Goal: Book appointment/travel/reservation

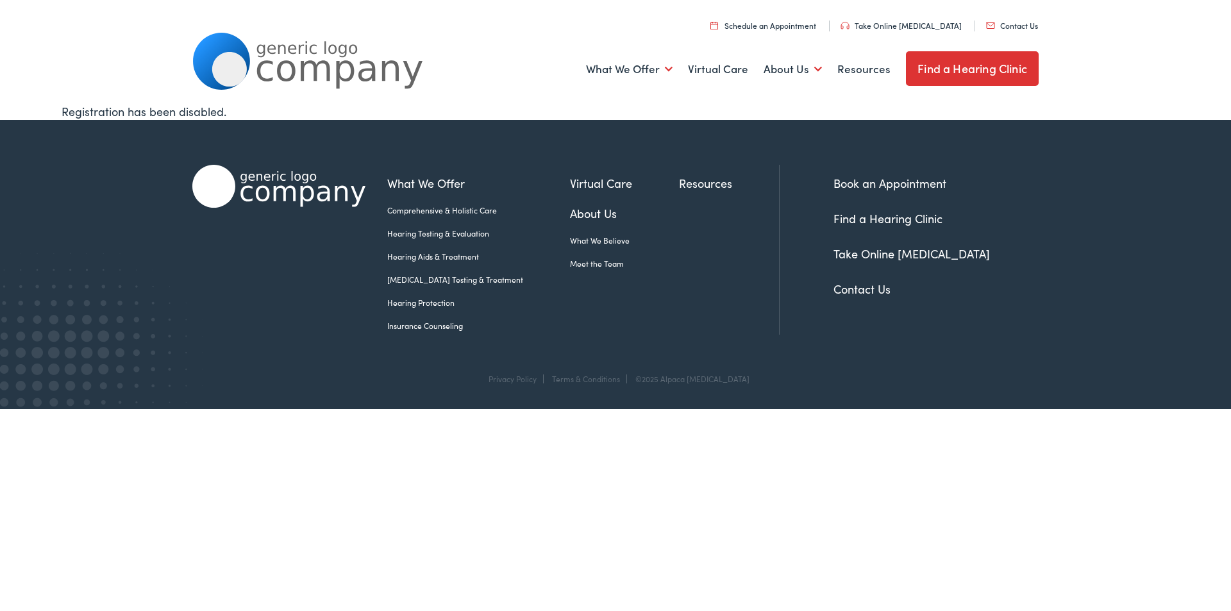
click at [918, 185] on link "Book an Appointment" at bounding box center [889, 183] width 113 height 16
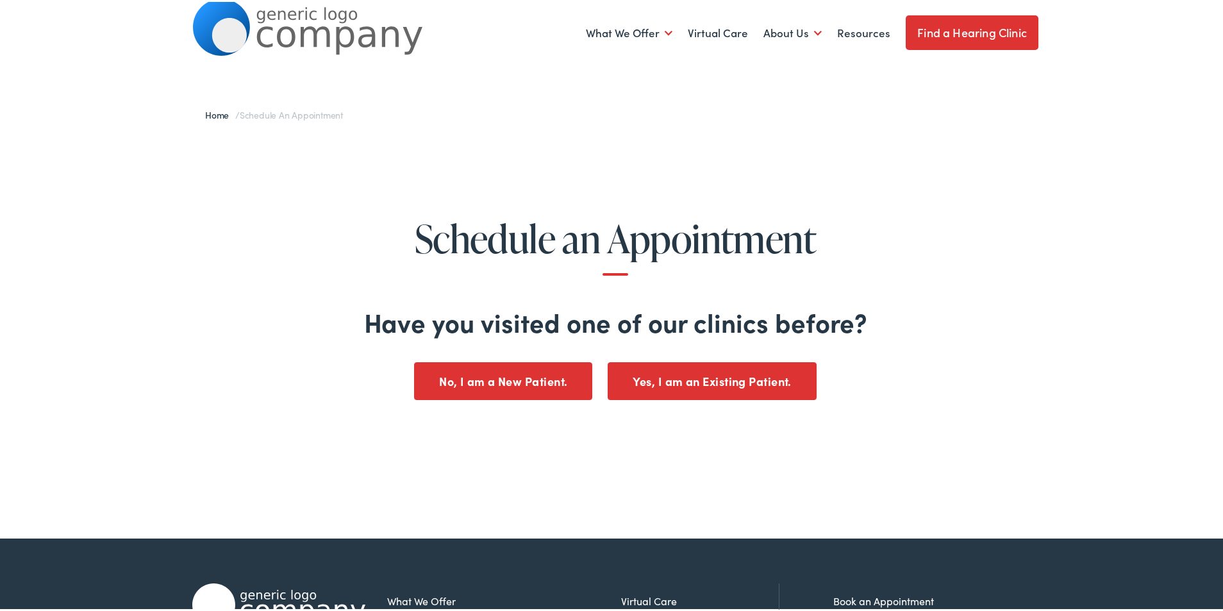
scroll to position [64, 0]
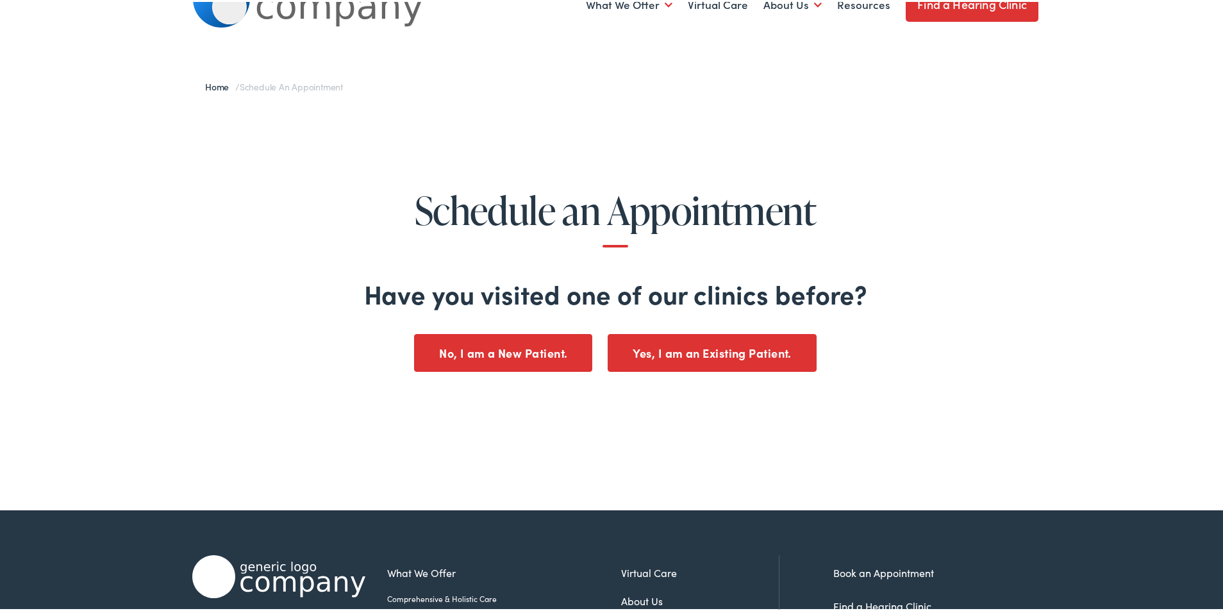
click at [706, 358] on button "Yes, I am an Existing Patient." at bounding box center [712, 351] width 209 height 38
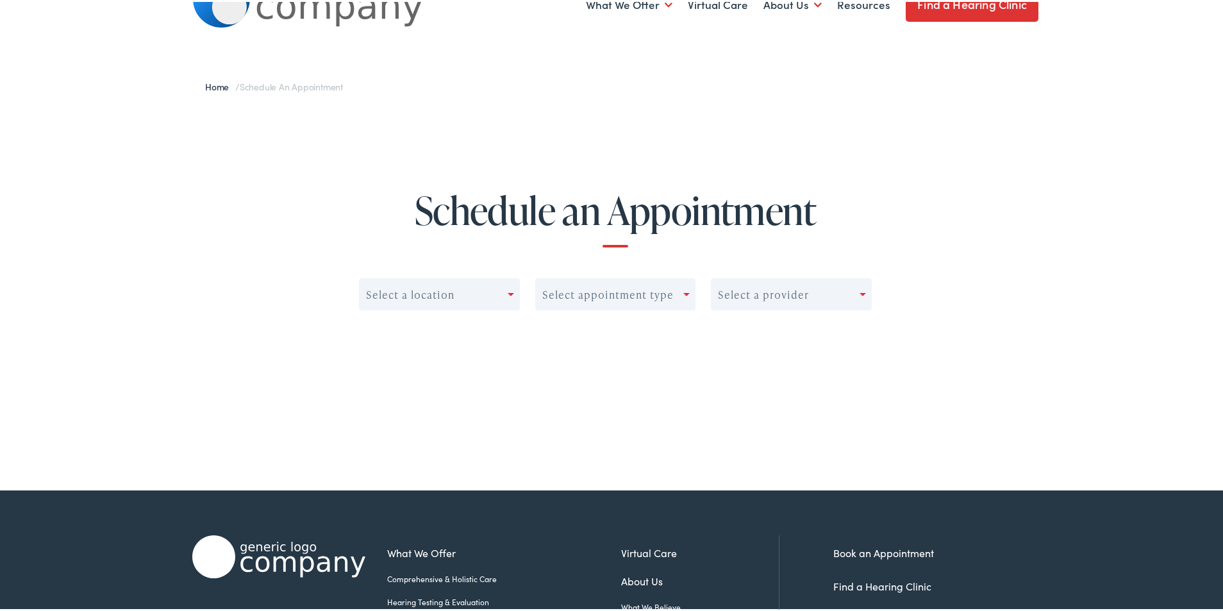
click at [509, 294] on span at bounding box center [511, 292] width 6 height 3
